Goal: Find specific page/section: Find specific page/section

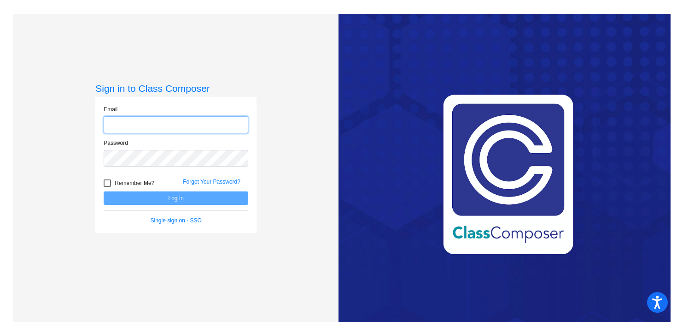
type input "[PERSON_NAME][EMAIL_ADDRESS][PERSON_NAME][DOMAIN_NAME]"
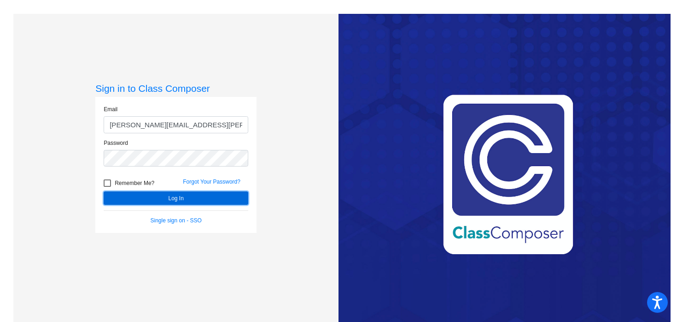
click at [174, 200] on button "Log In" at bounding box center [176, 197] width 145 height 13
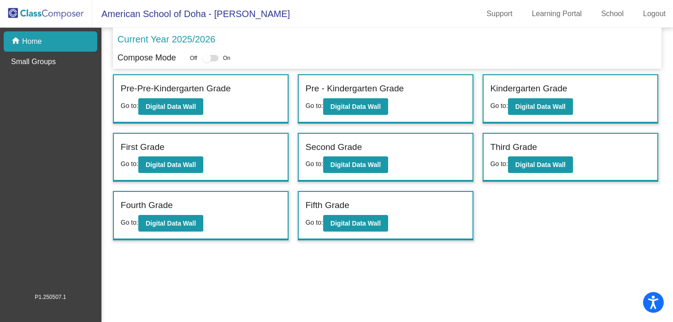
click at [218, 204] on div "Fourth Grade" at bounding box center [201, 207] width 160 height 16
click at [163, 225] on b "Digital Data Wall" at bounding box center [171, 222] width 50 height 7
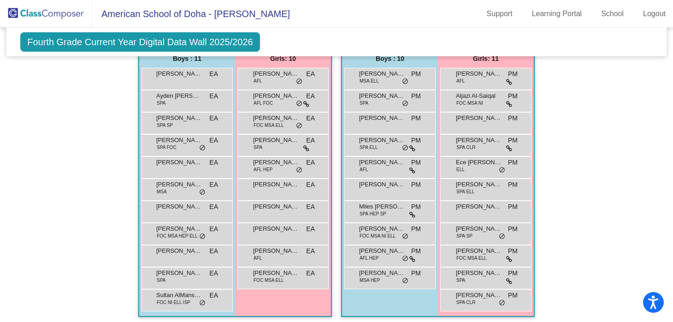
scroll to position [893, 0]
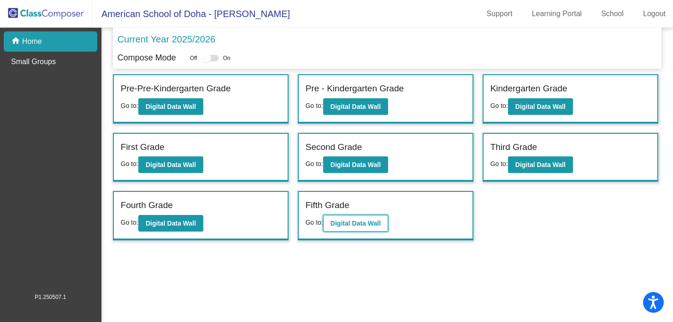
click at [340, 223] on b "Digital Data Wall" at bounding box center [355, 222] width 50 height 7
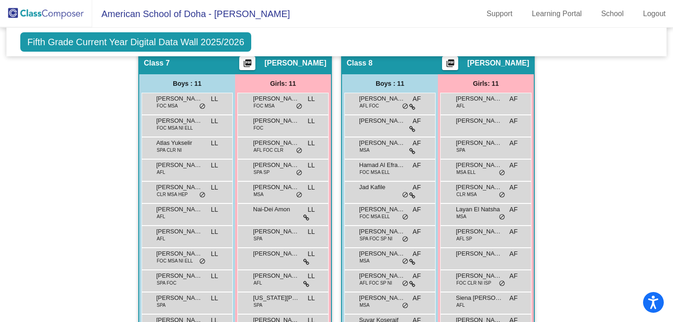
scroll to position [957, 0]
